Goal: Task Accomplishment & Management: Use online tool/utility

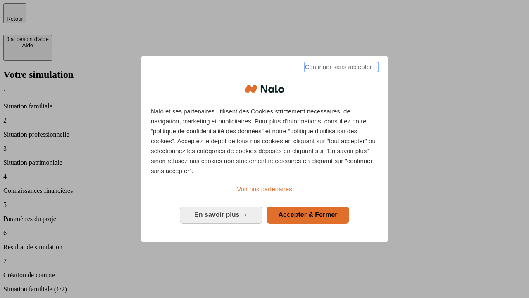
click at [341, 68] on span "Continuer sans accepter →" at bounding box center [342, 67] width 74 height 10
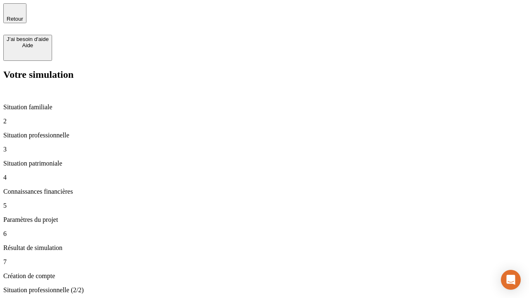
type input "70 000"
type input "1 000"
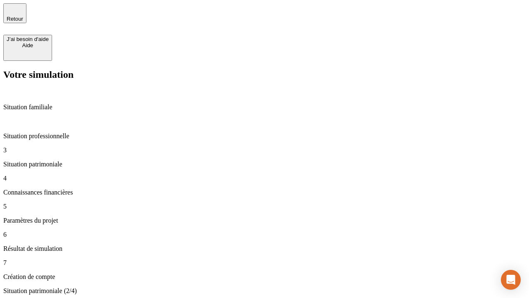
type input "800"
type input "6"
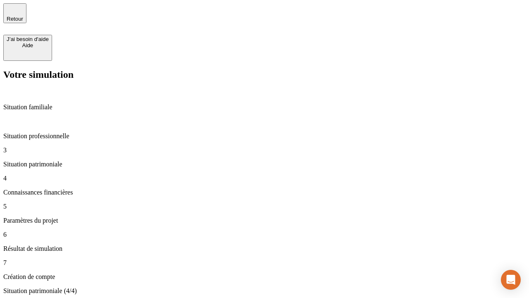
type input "400"
type input "3"
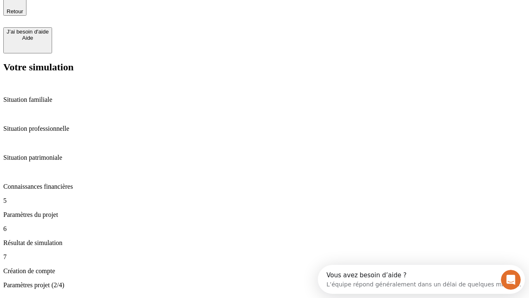
type input "35"
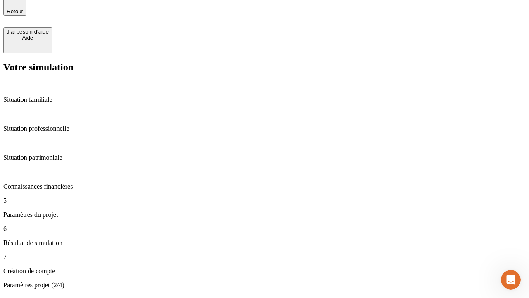
type input "500"
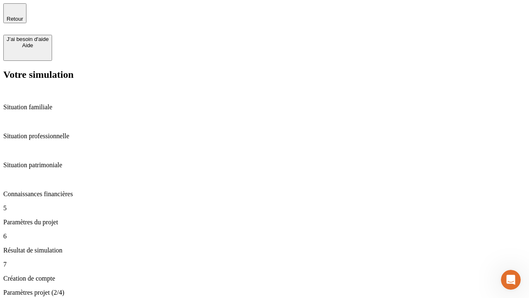
type input "640"
